Goal: Download file/media

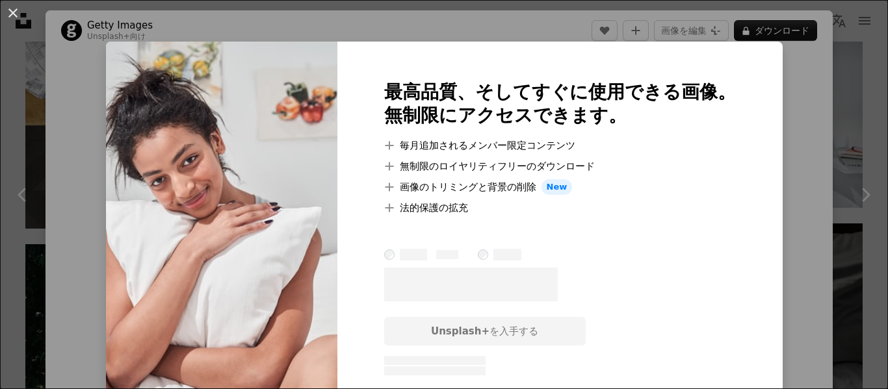
scroll to position [14624, 0]
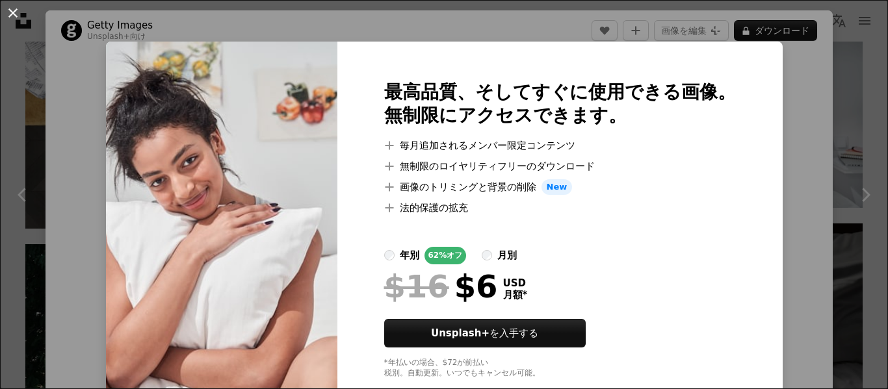
click at [12, 12] on button "An X shape" at bounding box center [13, 13] width 16 height 16
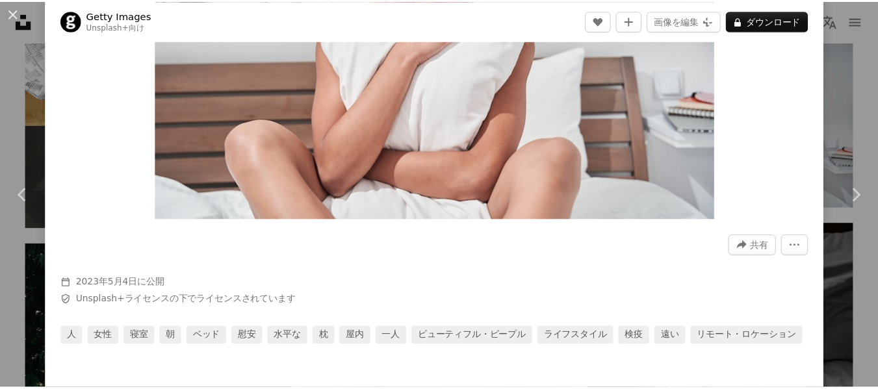
scroll to position [195, 0]
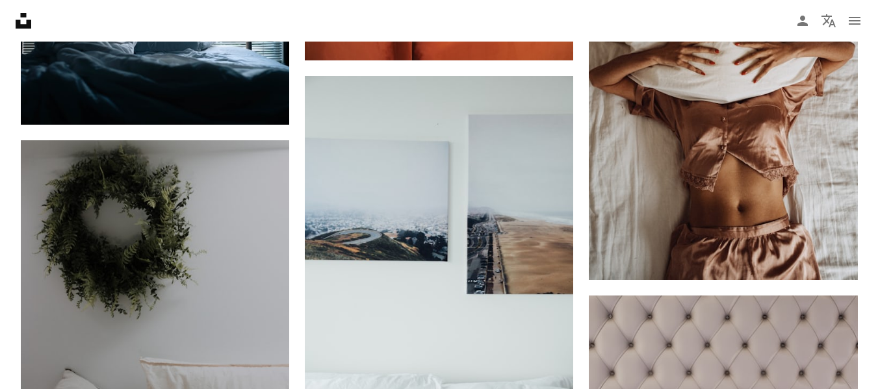
scroll to position [18459, 0]
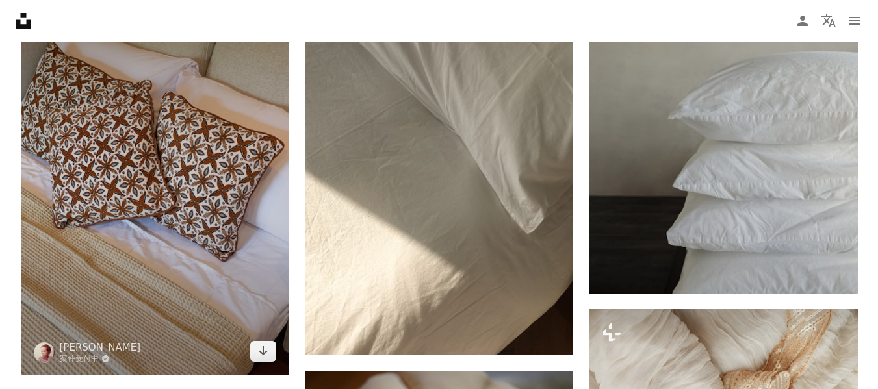
scroll to position [8774, 0]
